Goal: Task Accomplishment & Management: Use online tool/utility

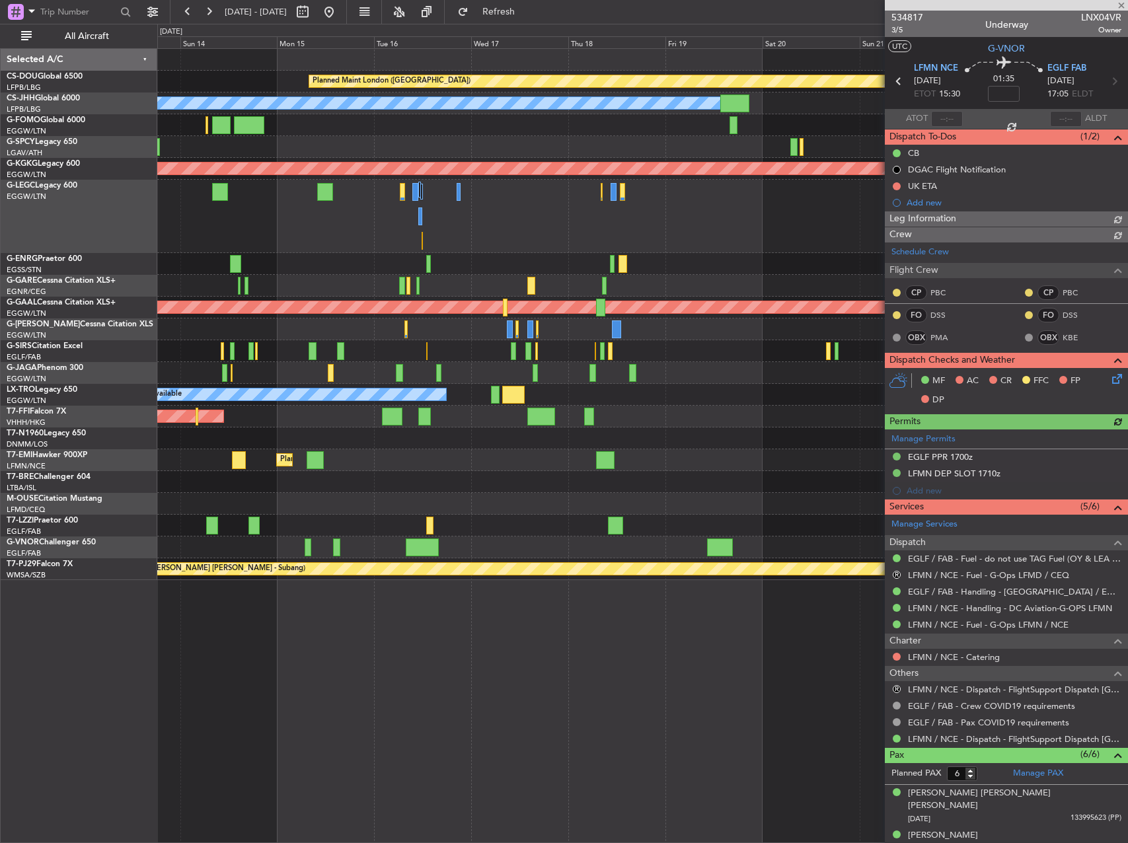
drag, startPoint x: 384, startPoint y: 451, endPoint x: 527, endPoint y: 439, distance: 144.0
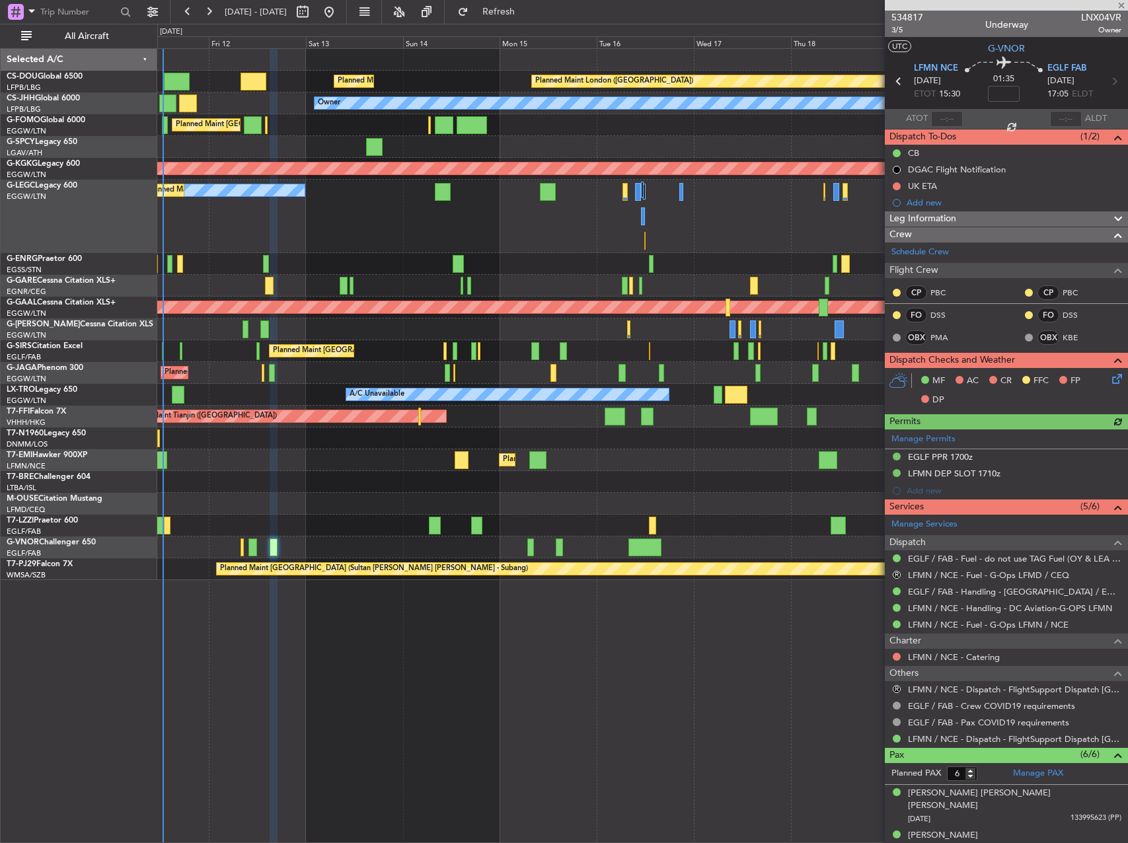
click at [504, 440] on div "AOG Maint London ([GEOGRAPHIC_DATA]) AOG Maint [GEOGRAPHIC_DATA] ([GEOGRAPHIC_D…" at bounding box center [642, 439] width 970 height 22
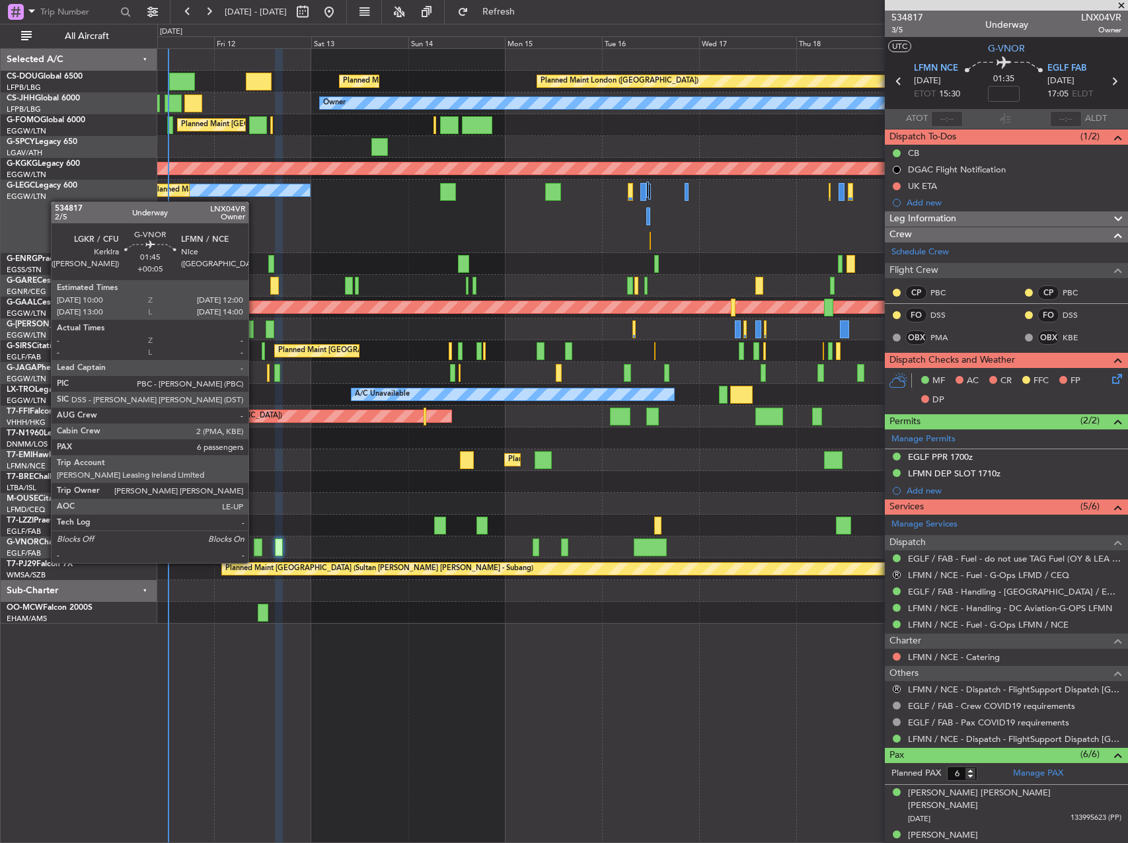
click at [260, 546] on div at bounding box center [258, 548] width 9 height 18
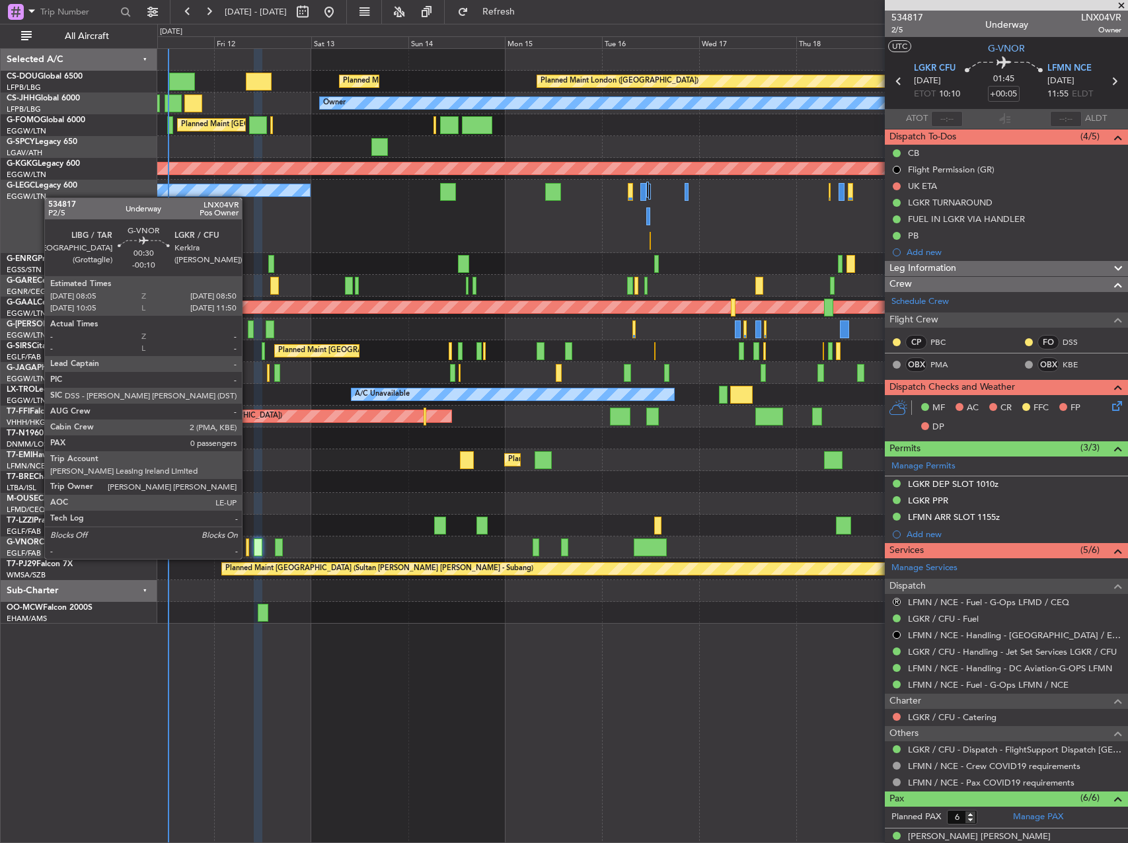
click at [248, 546] on div at bounding box center [247, 548] width 3 height 18
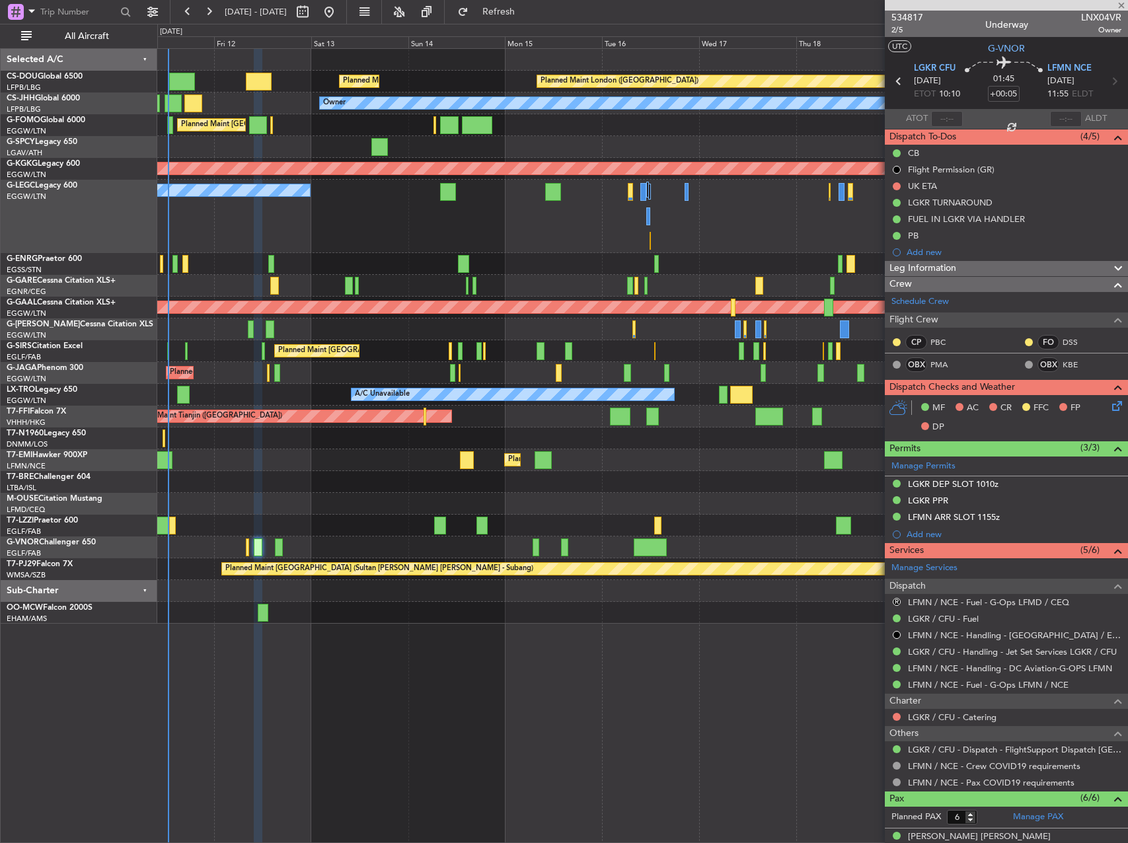
type input "-00:10"
type input "0"
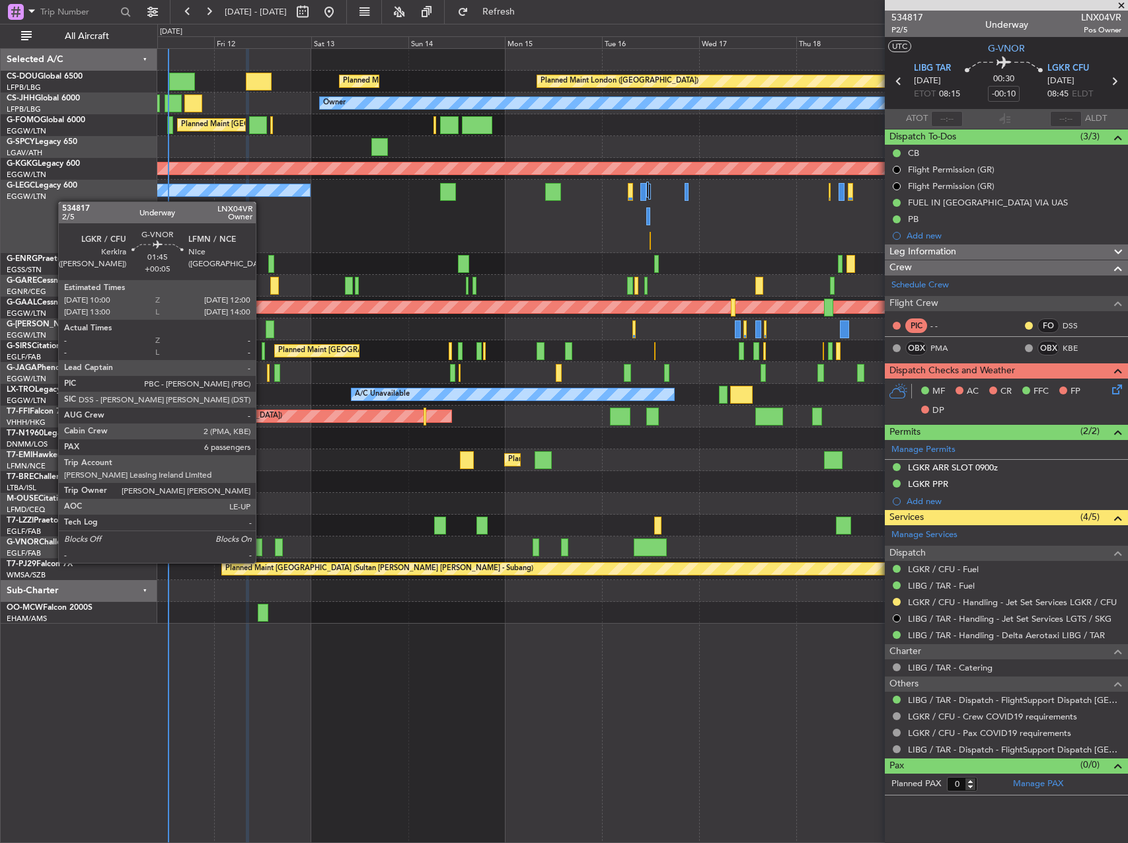
click at [259, 547] on div at bounding box center [258, 548] width 9 height 18
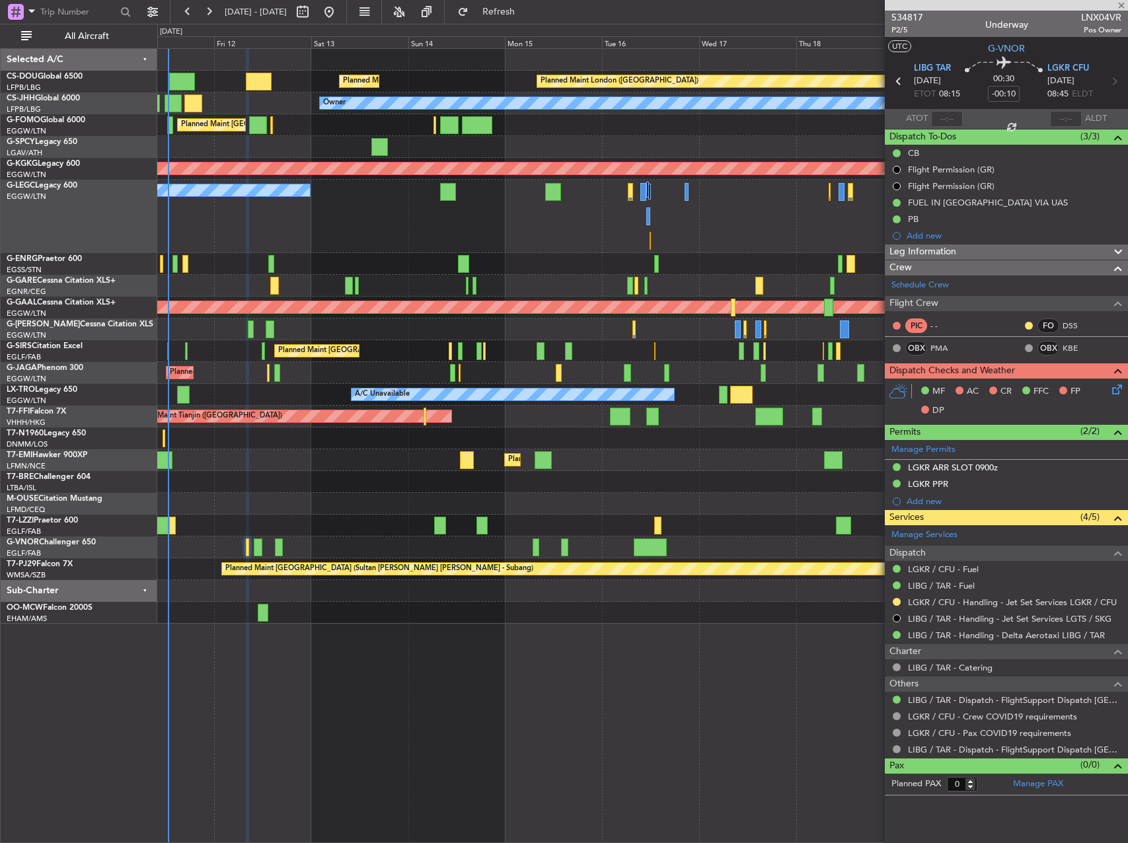
type input "+00:05"
type input "6"
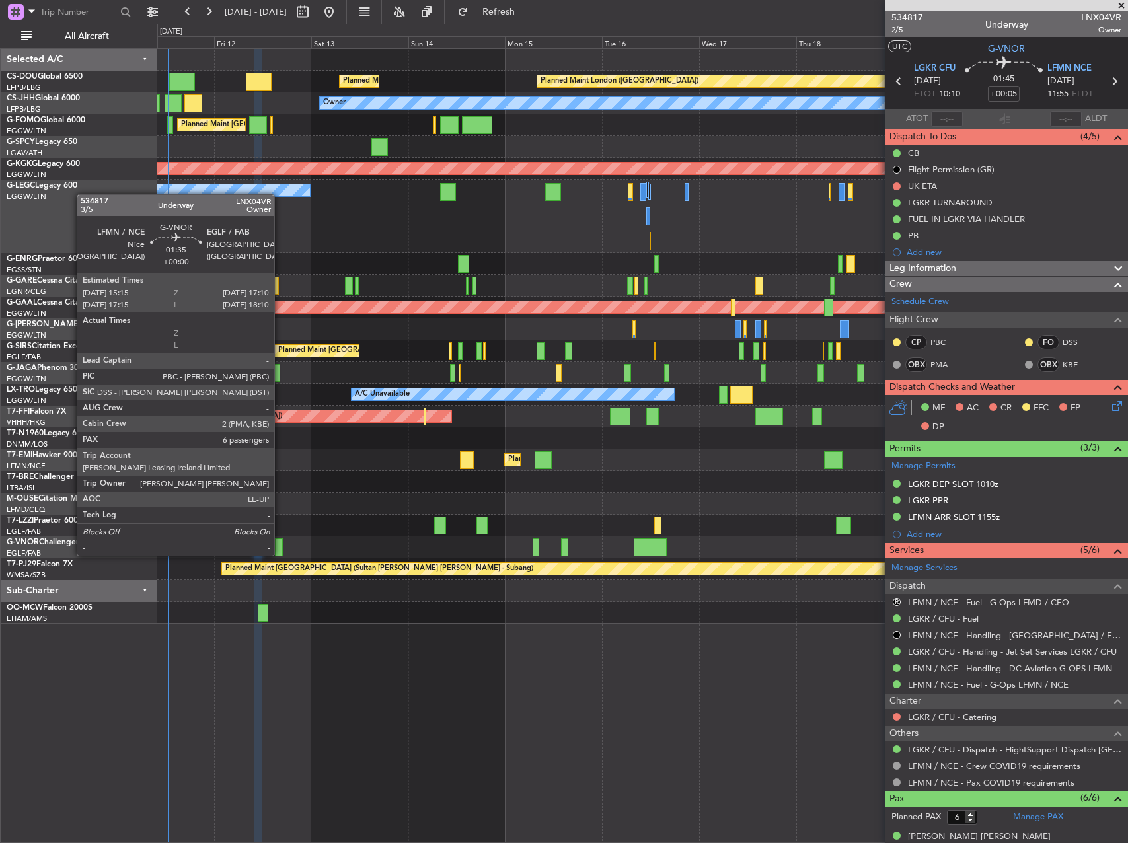
click at [280, 543] on div at bounding box center [279, 548] width 8 height 18
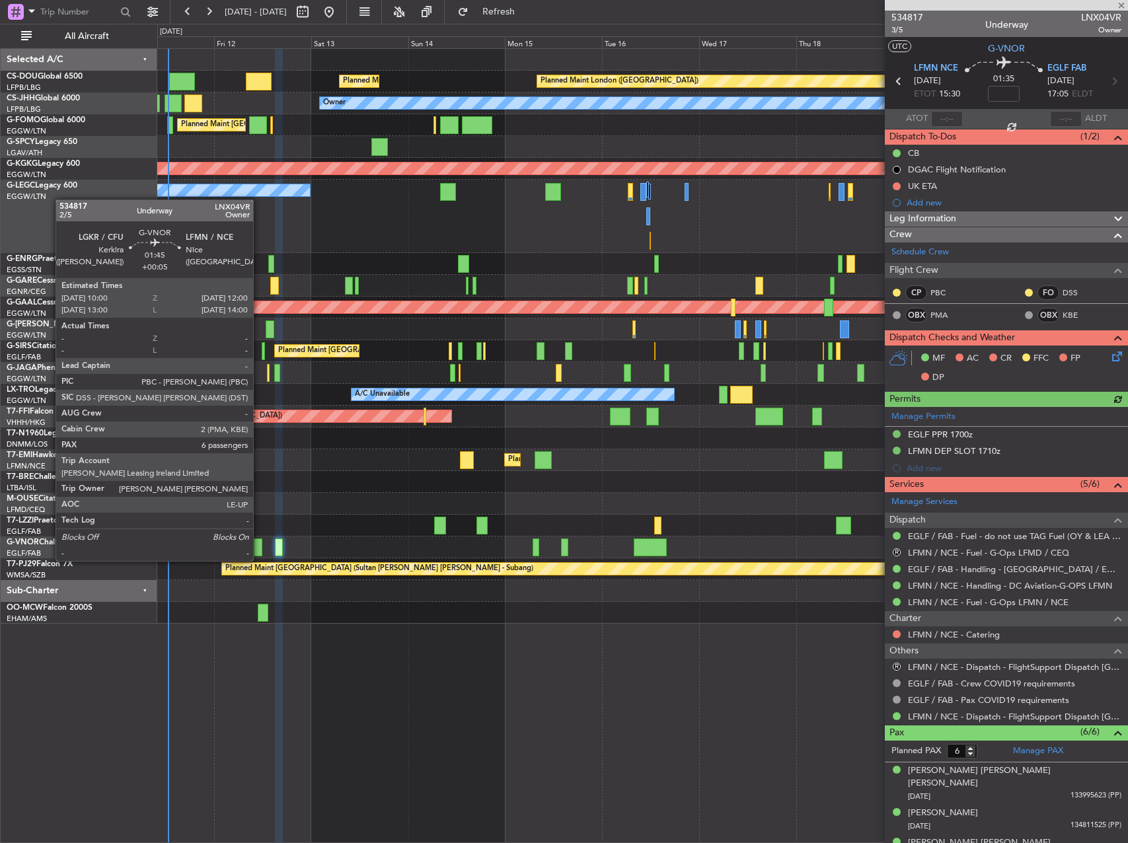
click at [259, 548] on div at bounding box center [258, 548] width 9 height 18
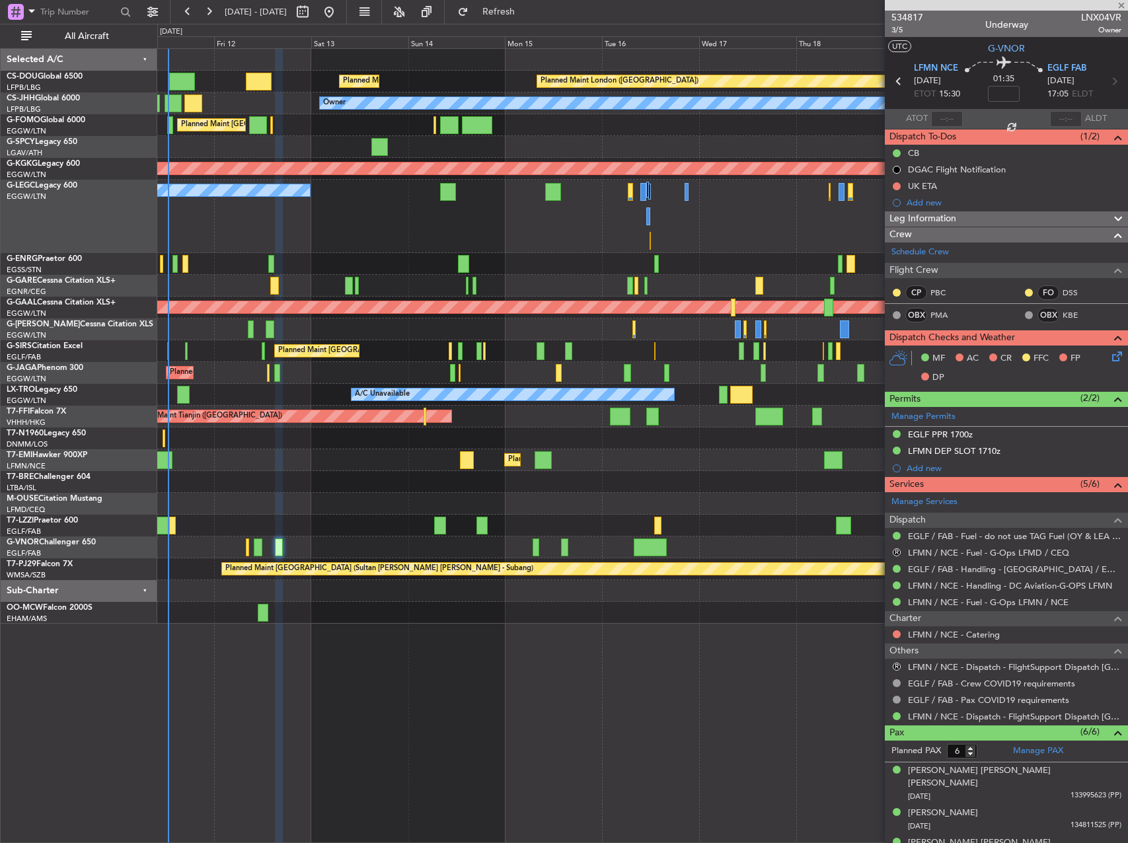
type input "+00:05"
